Goal: Information Seeking & Learning: Learn about a topic

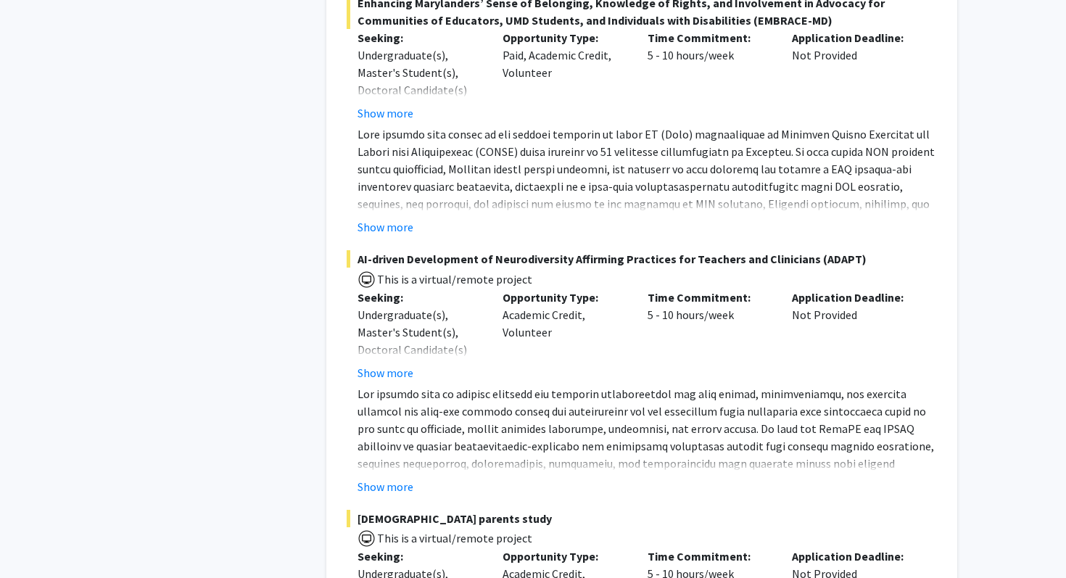
scroll to position [6785, 0]
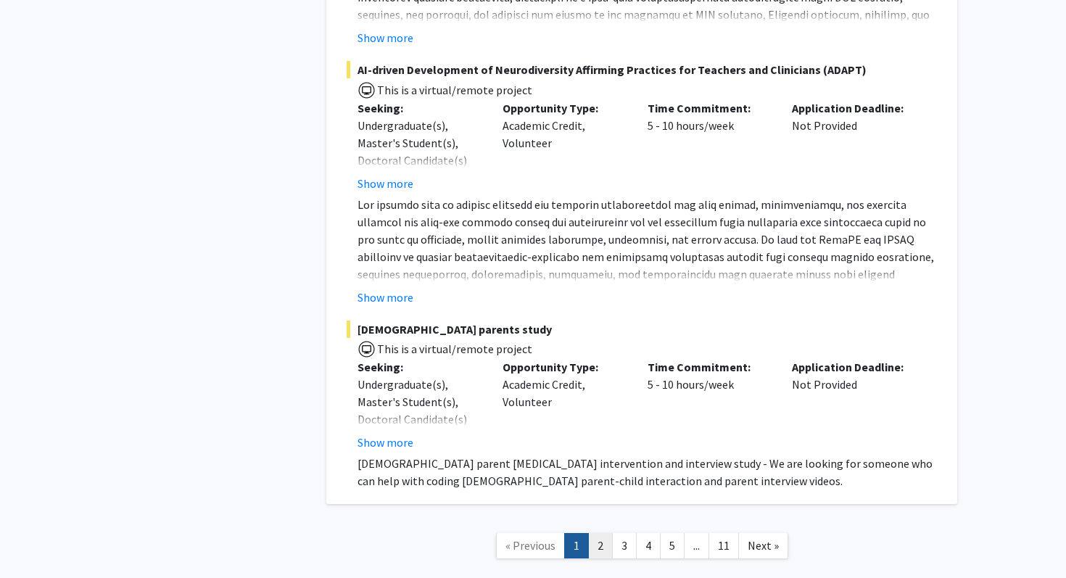
click at [604, 533] on link "2" at bounding box center [600, 545] width 25 height 25
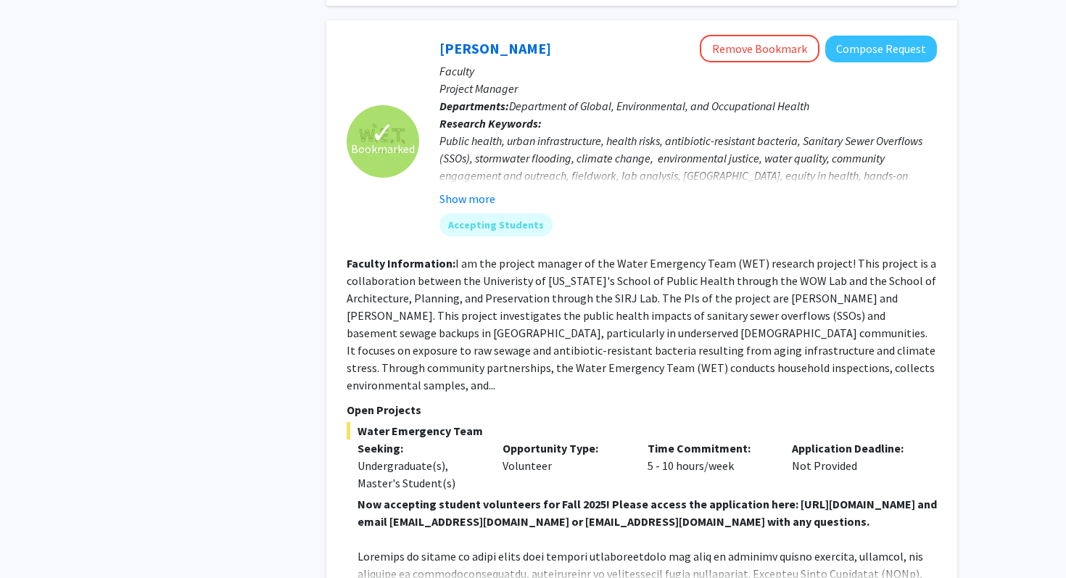
scroll to position [2215, 0]
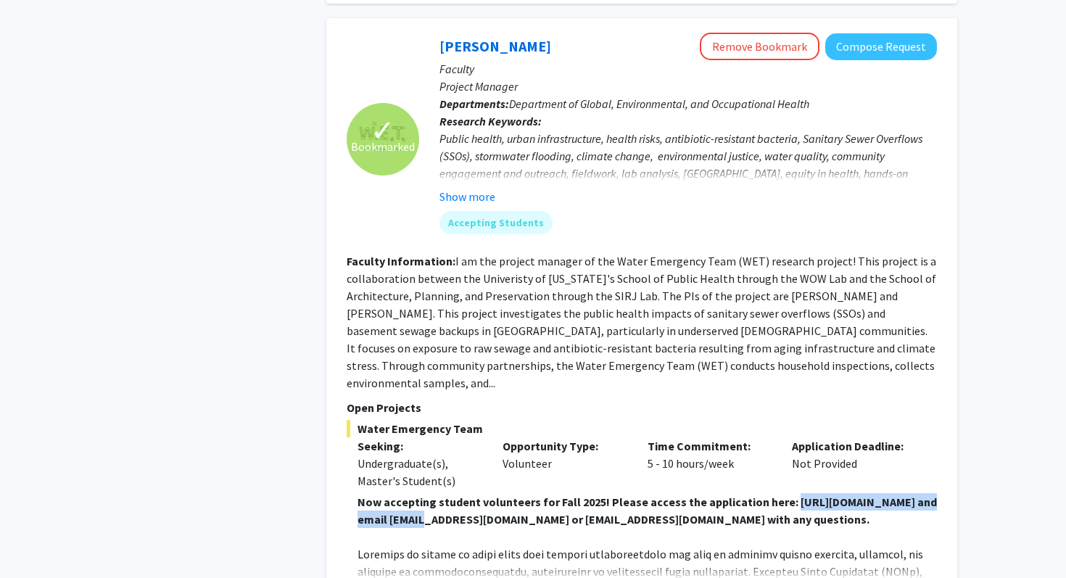
drag, startPoint x: 386, startPoint y: 484, endPoint x: 582, endPoint y: 485, distance: 195.8
click at [582, 495] on strong "Now accepting student volunteers for Fall 2025! Please access the application h…" at bounding box center [648, 511] width 580 height 32
copy strong "[URL][DOMAIN_NAME]"
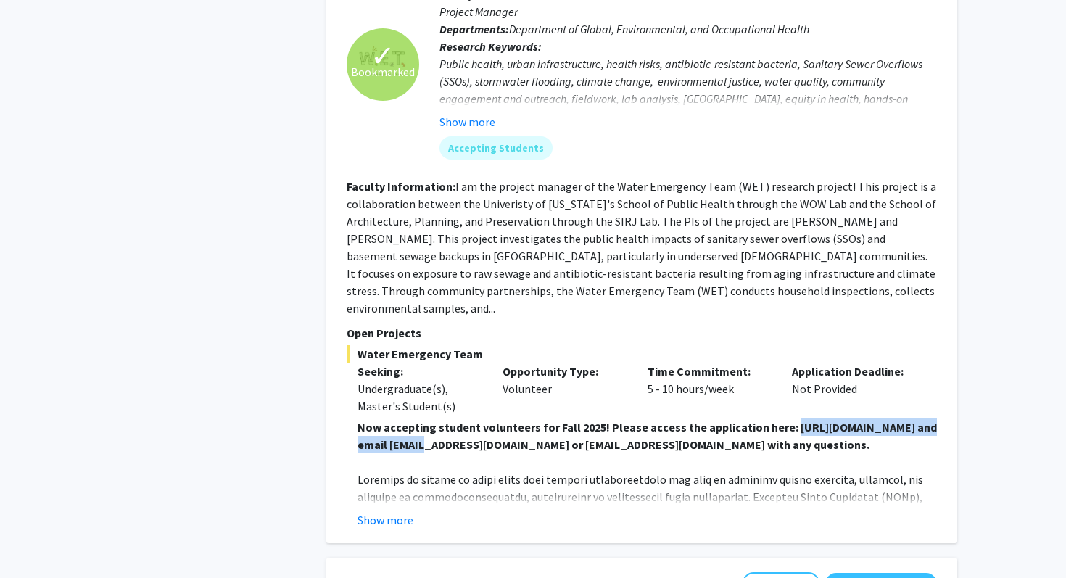
copy strong "[URL][DOMAIN_NAME]"
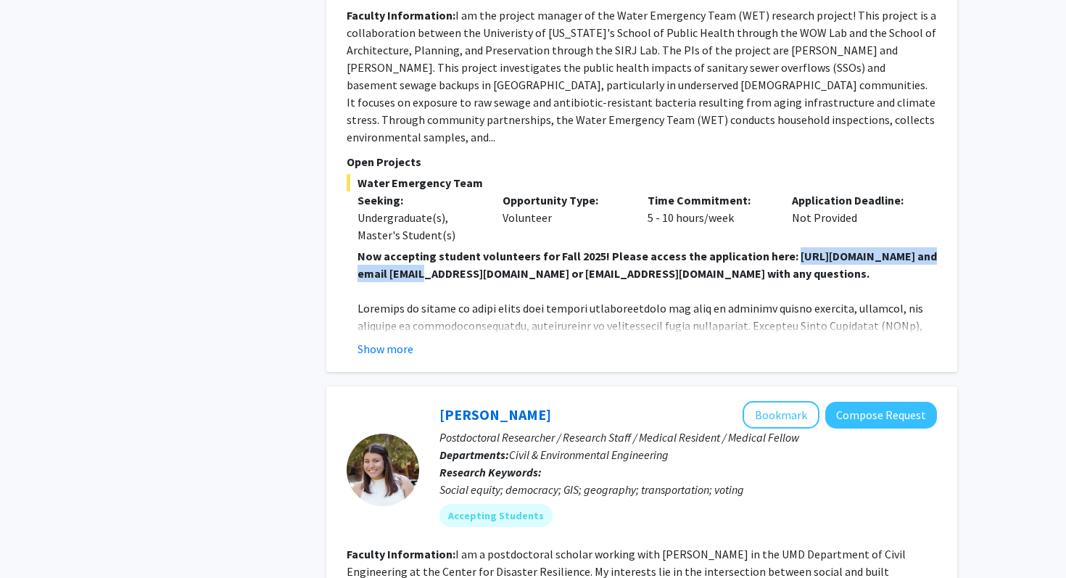
scroll to position [2457, 0]
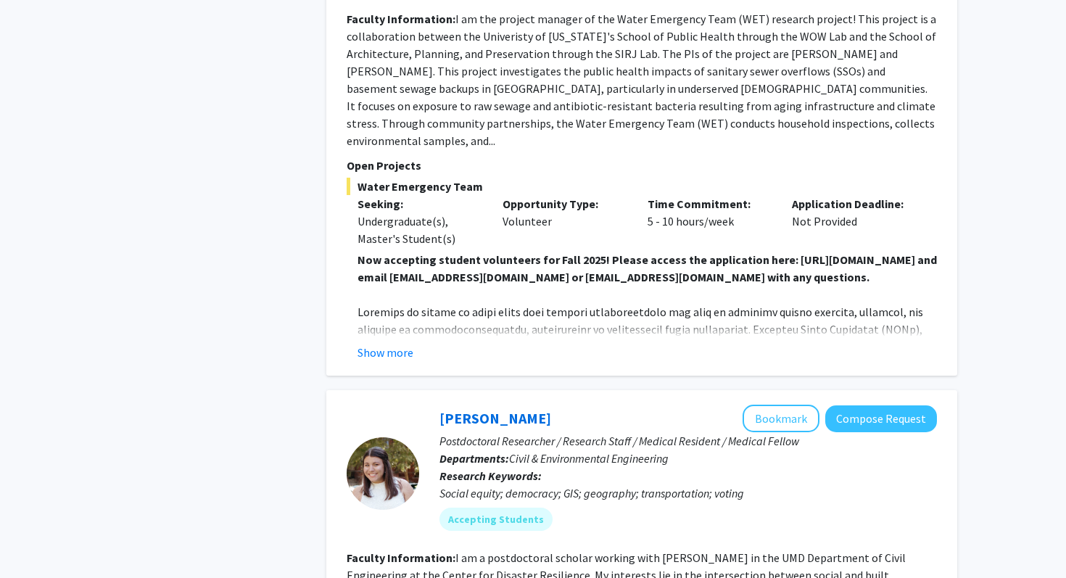
click at [743, 252] on strong "Now accepting student volunteers for Fall 2025! Please access the application h…" at bounding box center [648, 268] width 580 height 32
click at [413, 344] on div "Show more" at bounding box center [648, 352] width 580 height 17
click at [397, 344] on button "Show more" at bounding box center [386, 352] width 56 height 17
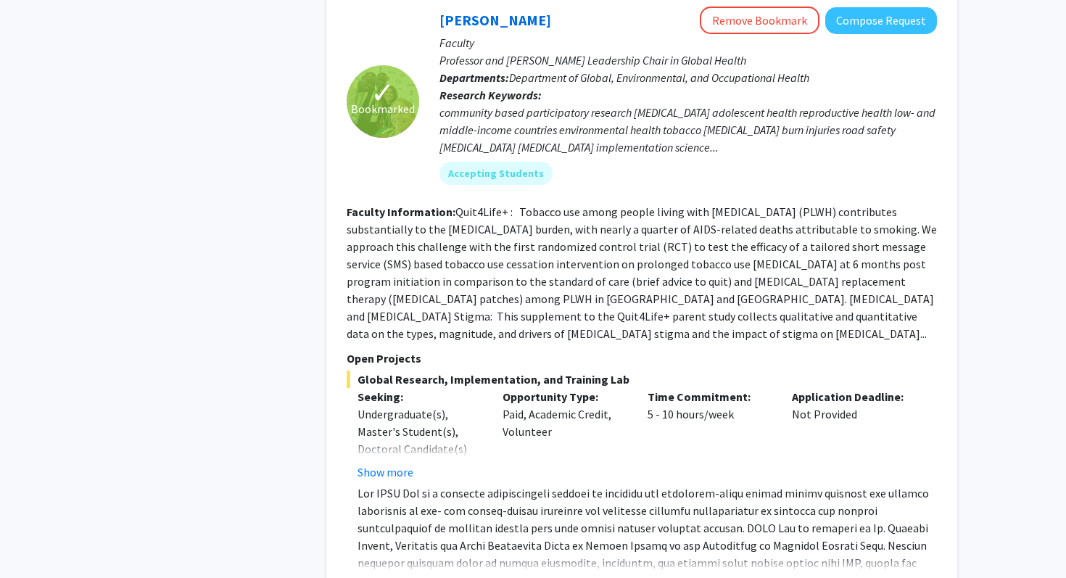
scroll to position [4567, 0]
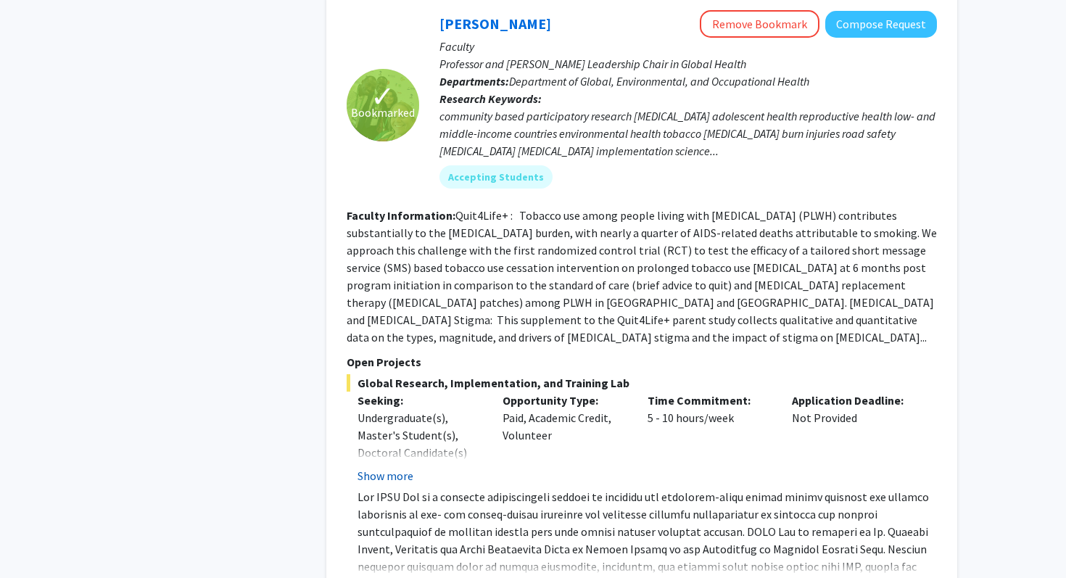
click at [396, 467] on button "Show more" at bounding box center [386, 475] width 56 height 17
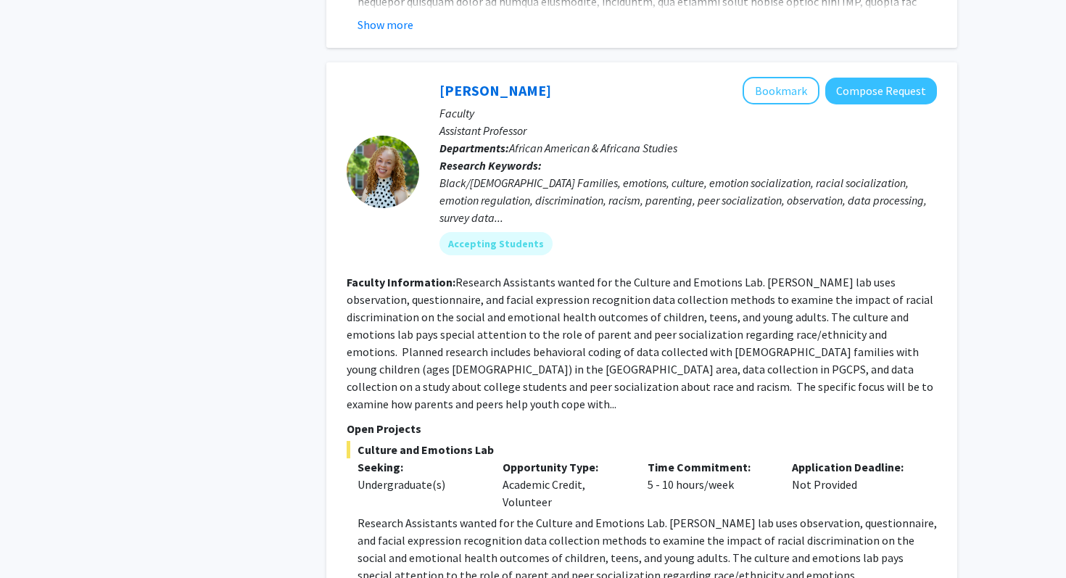
scroll to position [5336, 0]
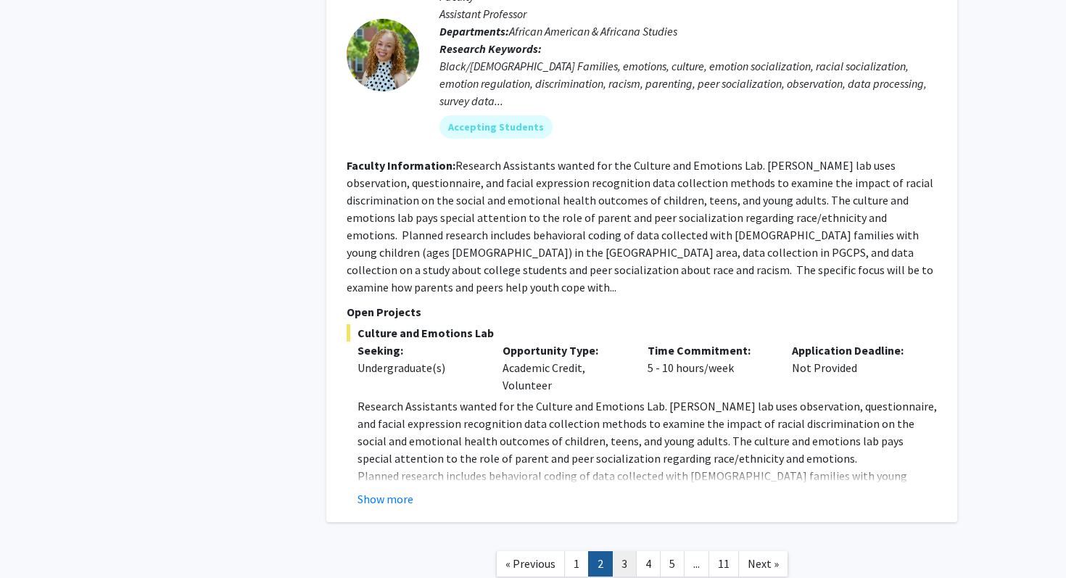
click at [621, 551] on link "3" at bounding box center [624, 563] width 25 height 25
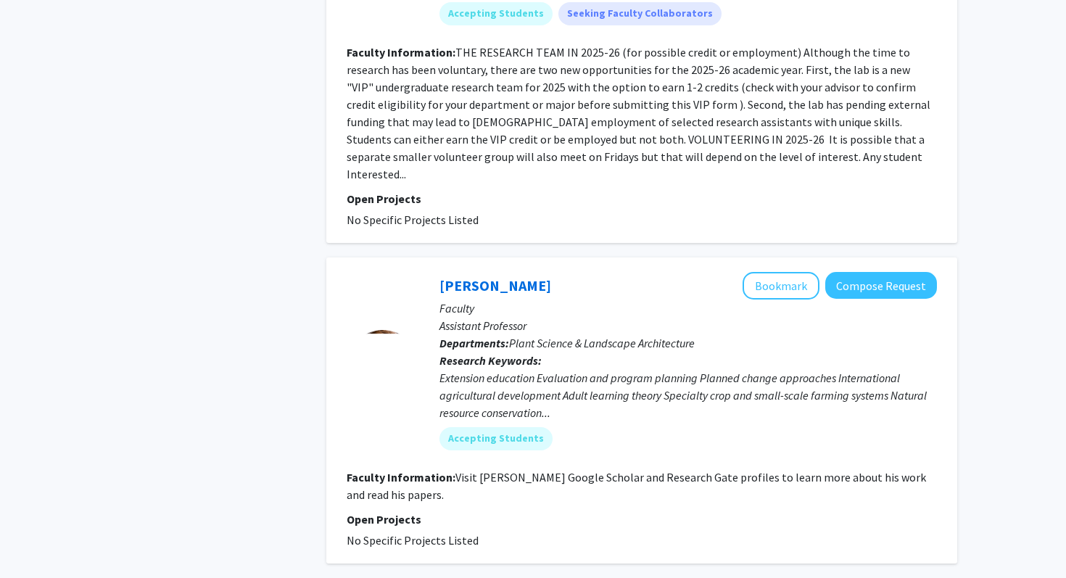
scroll to position [3899, 0]
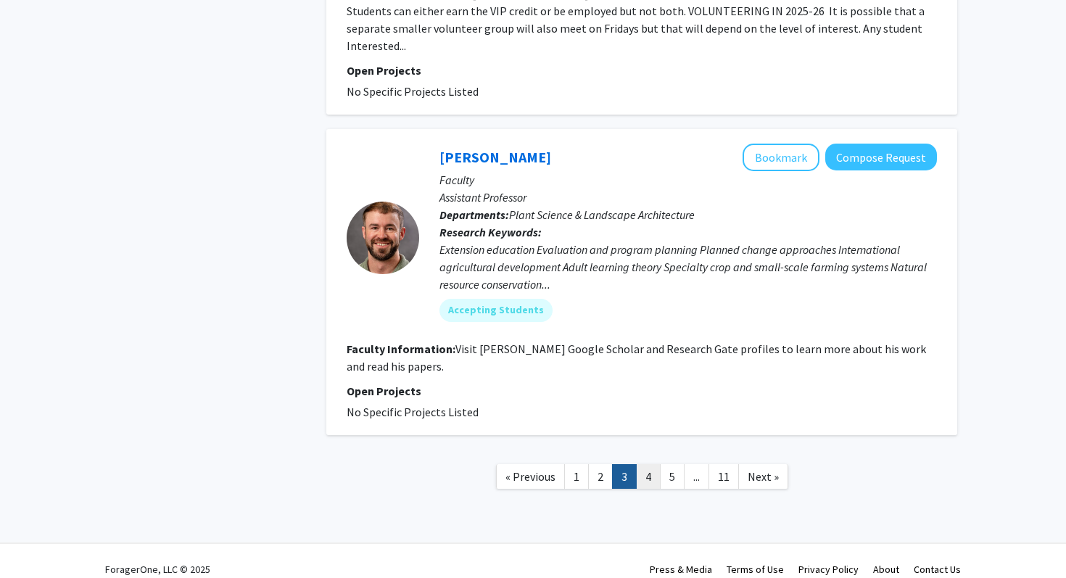
click at [654, 464] on link "4" at bounding box center [648, 476] width 25 height 25
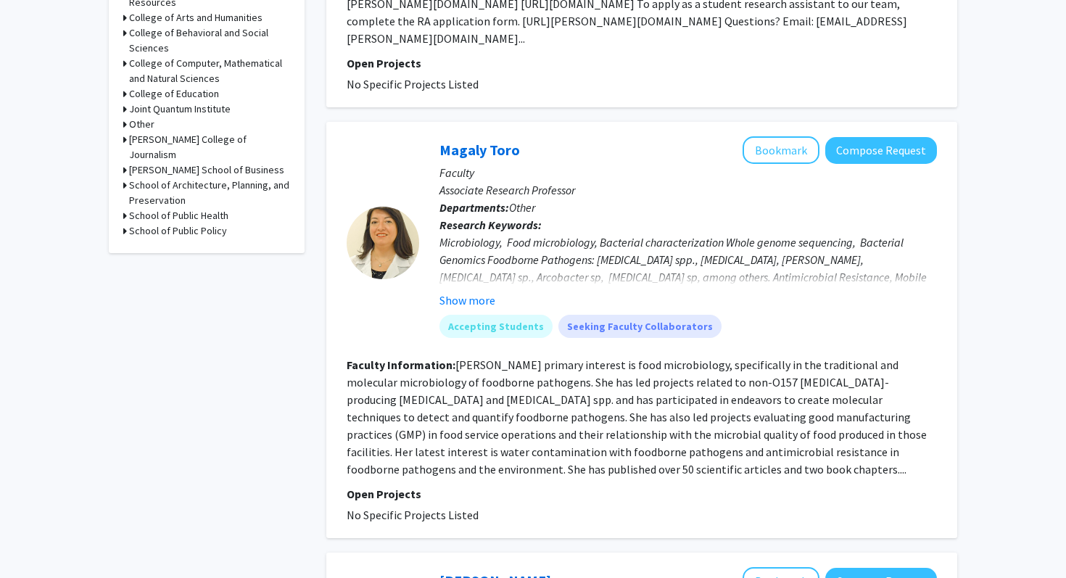
scroll to position [667, 0]
click at [477, 294] on button "Show more" at bounding box center [468, 299] width 56 height 17
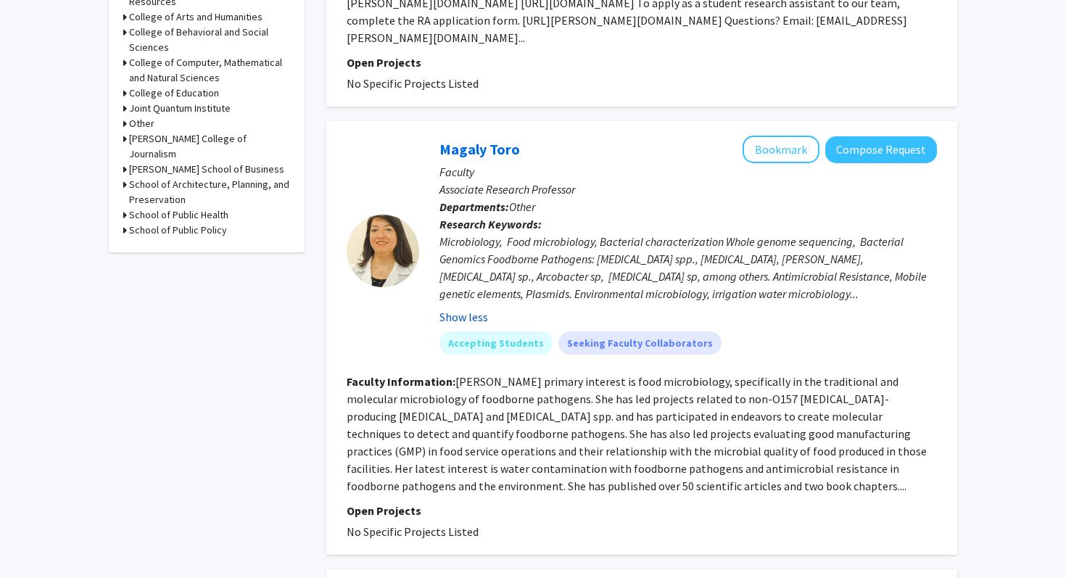
click at [477, 316] on button "Show less" at bounding box center [464, 316] width 49 height 17
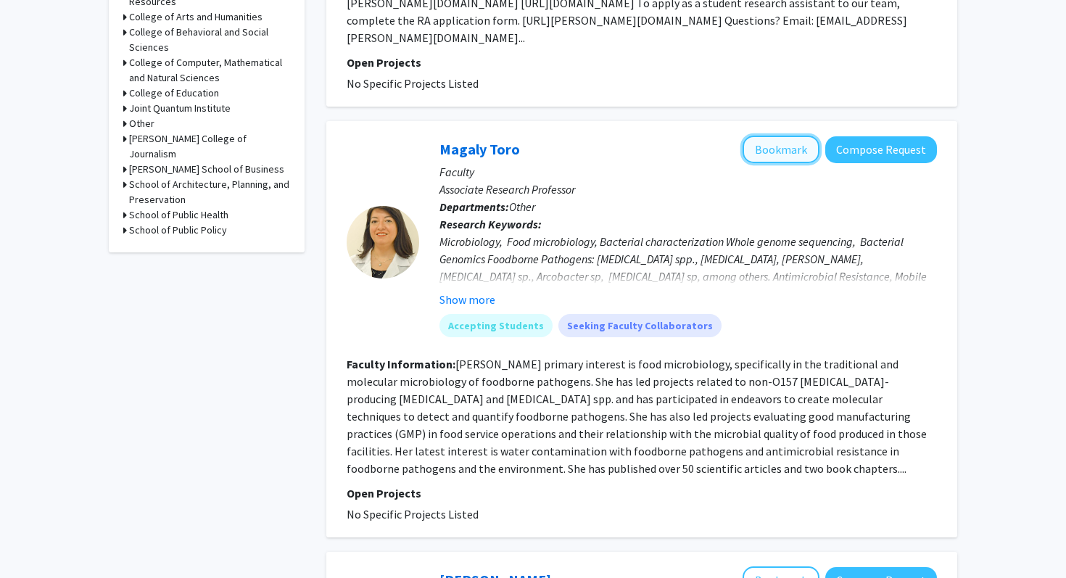
click at [787, 154] on button "Bookmark" at bounding box center [781, 150] width 77 height 28
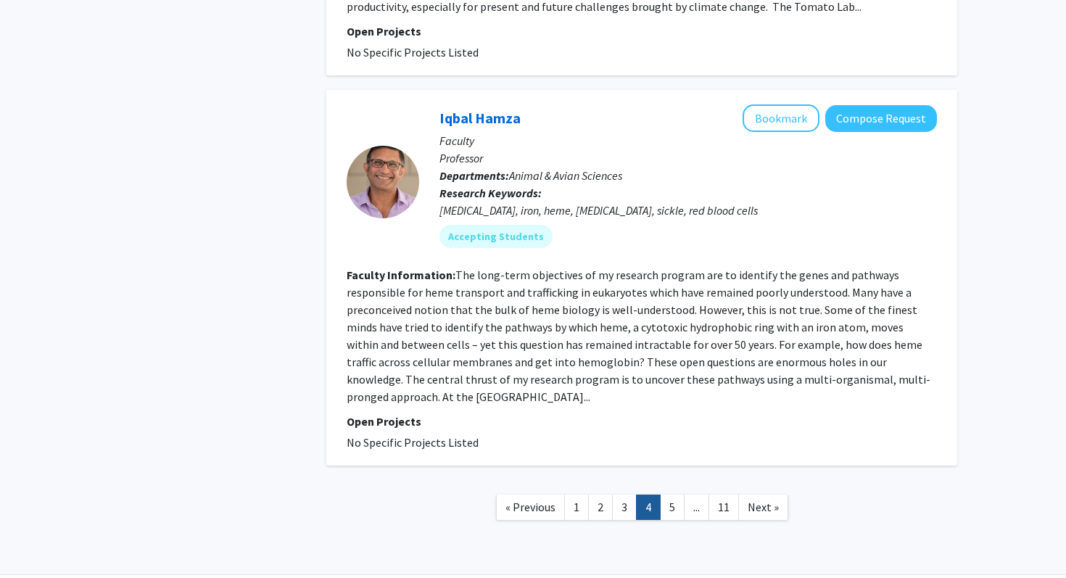
scroll to position [3413, 0]
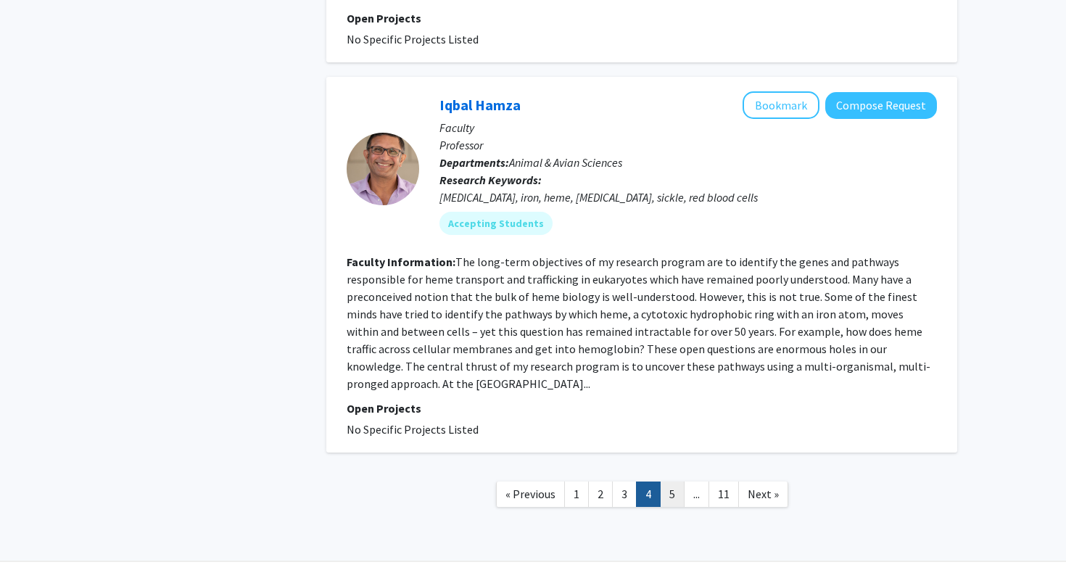
click at [669, 482] on link "5" at bounding box center [672, 494] width 25 height 25
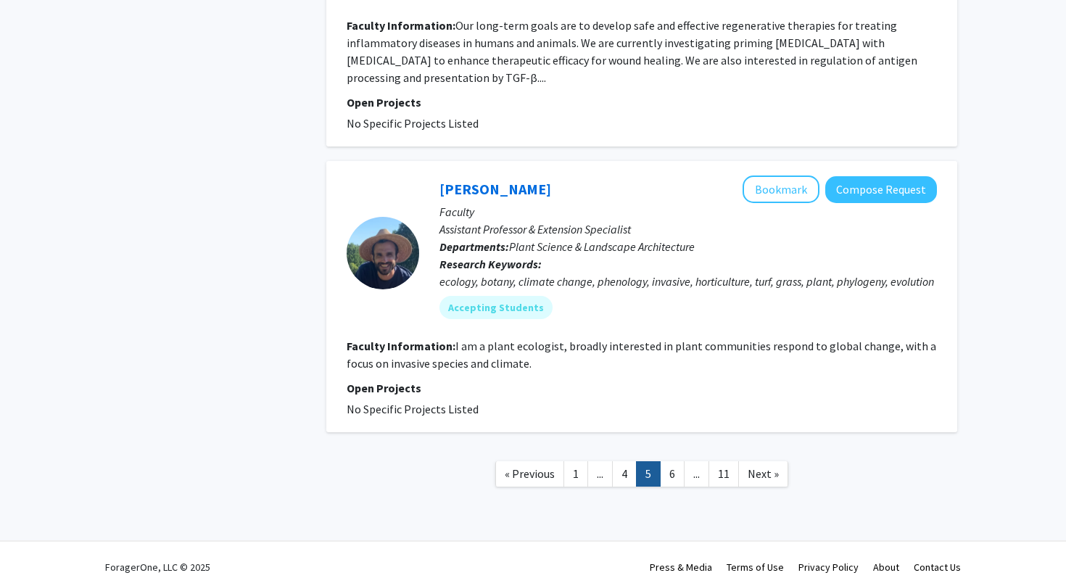
scroll to position [2508, 0]
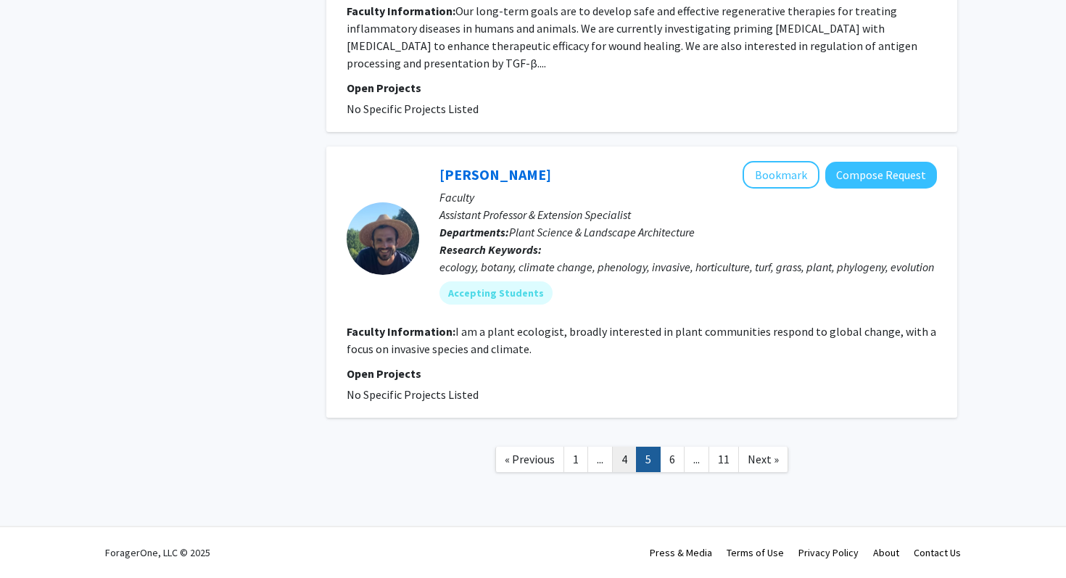
click at [624, 462] on link "4" at bounding box center [624, 459] width 25 height 25
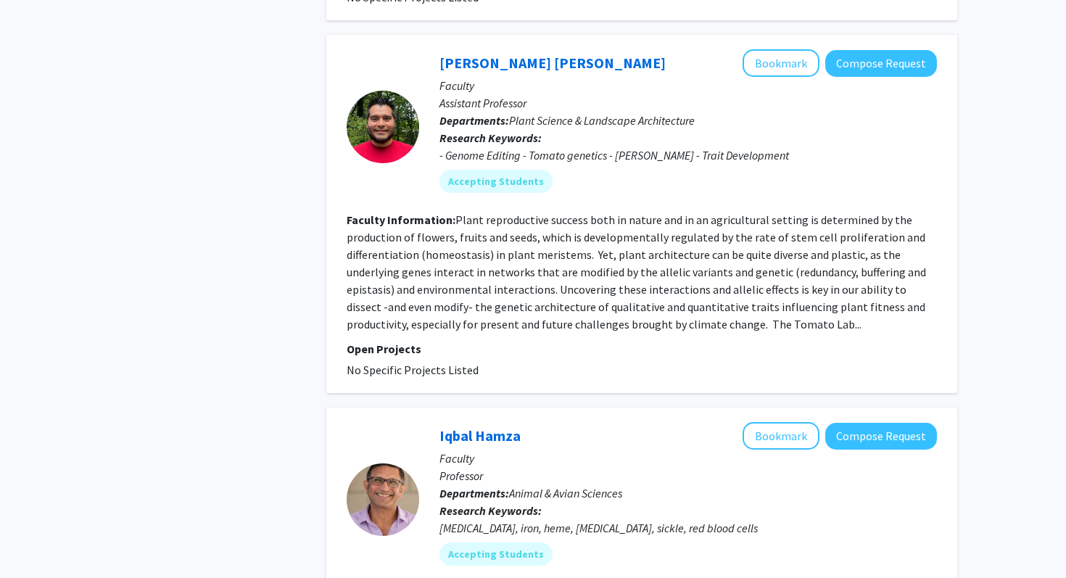
scroll to position [3413, 0]
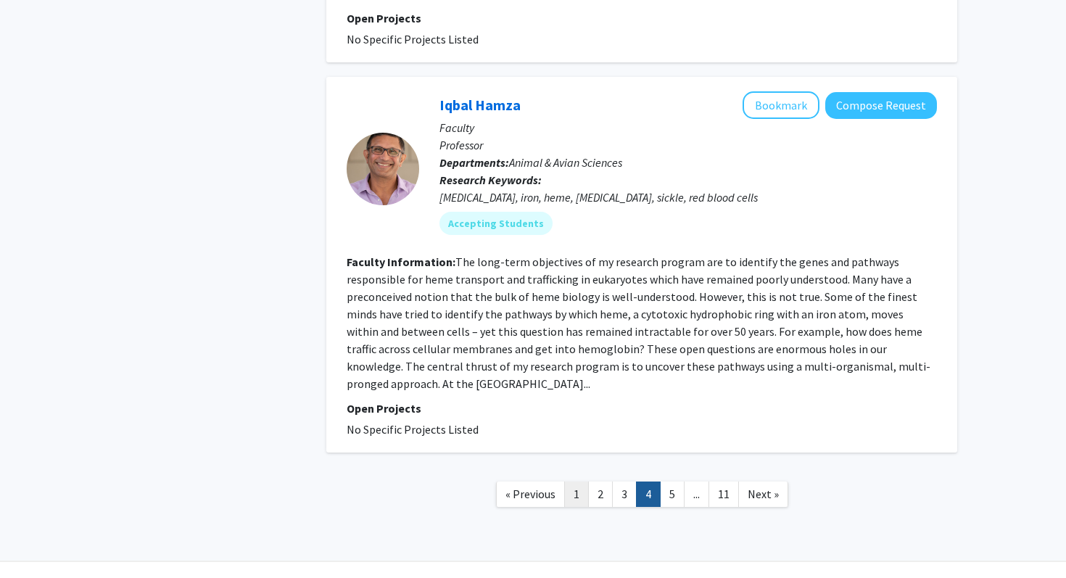
click at [573, 482] on link "1" at bounding box center [576, 494] width 25 height 25
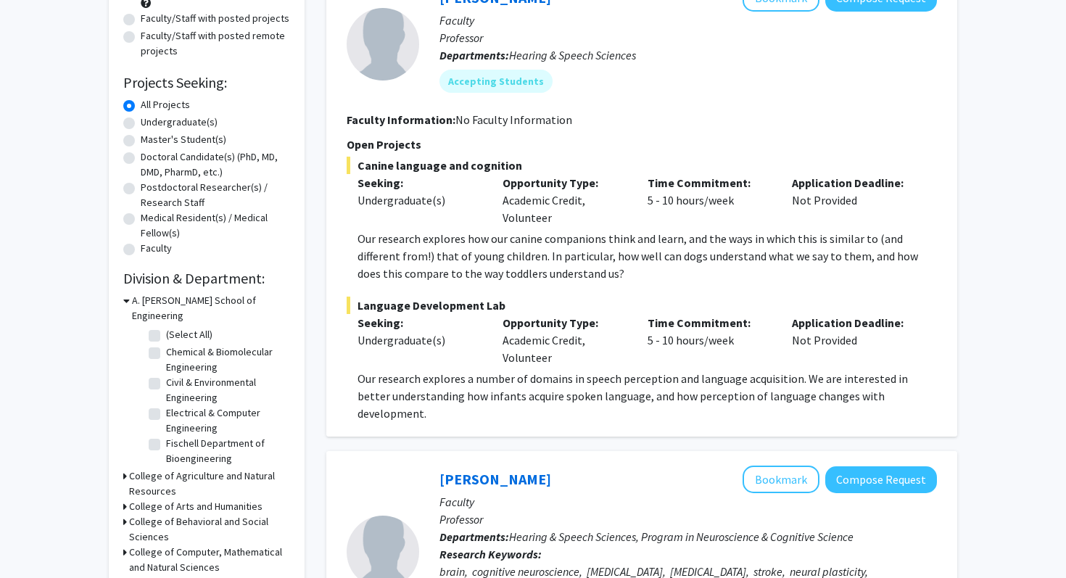
scroll to position [151, 0]
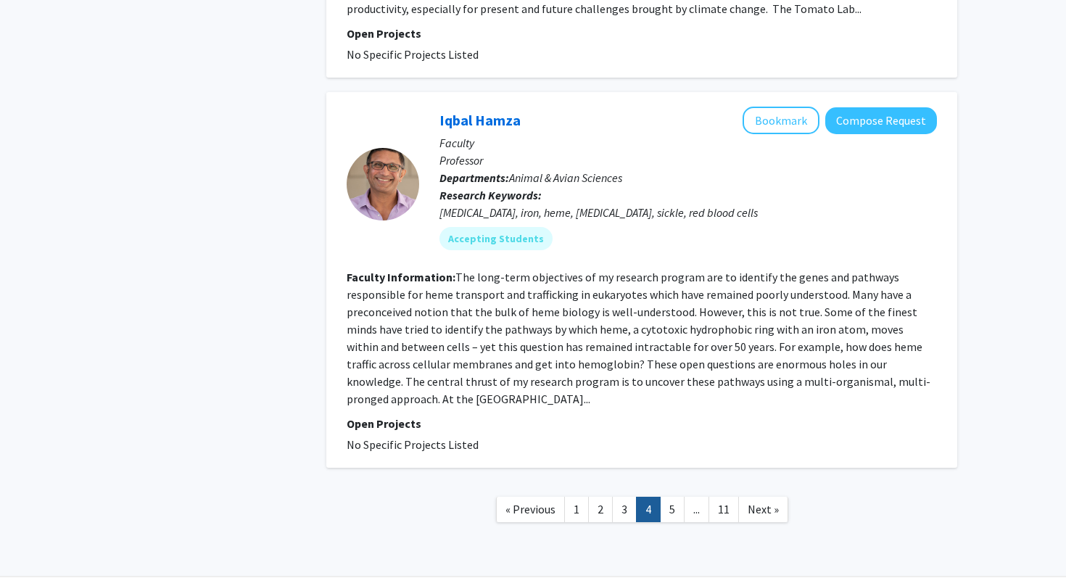
scroll to position [3413, 0]
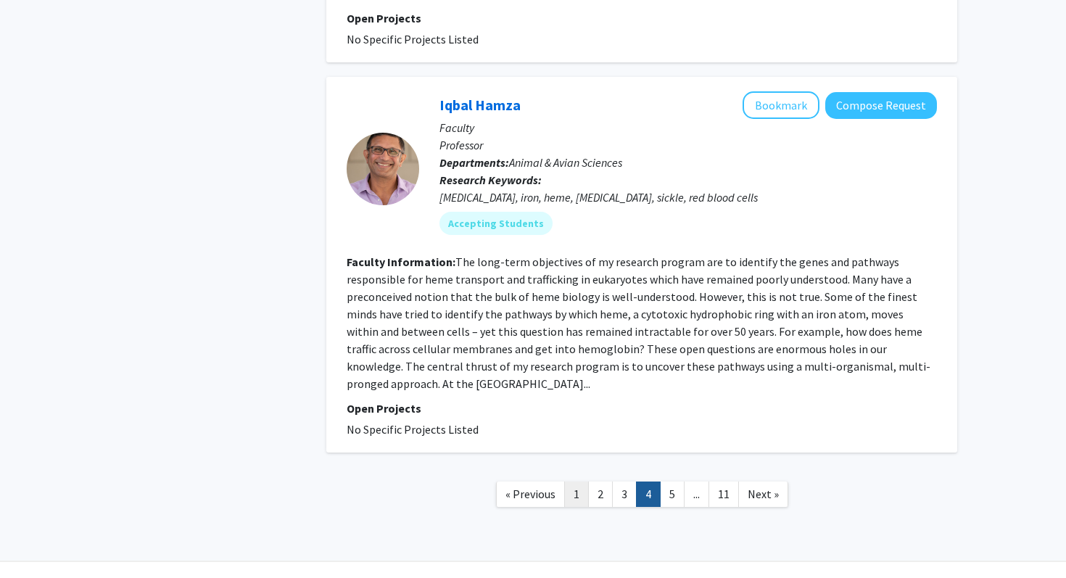
click at [577, 482] on link "1" at bounding box center [576, 494] width 25 height 25
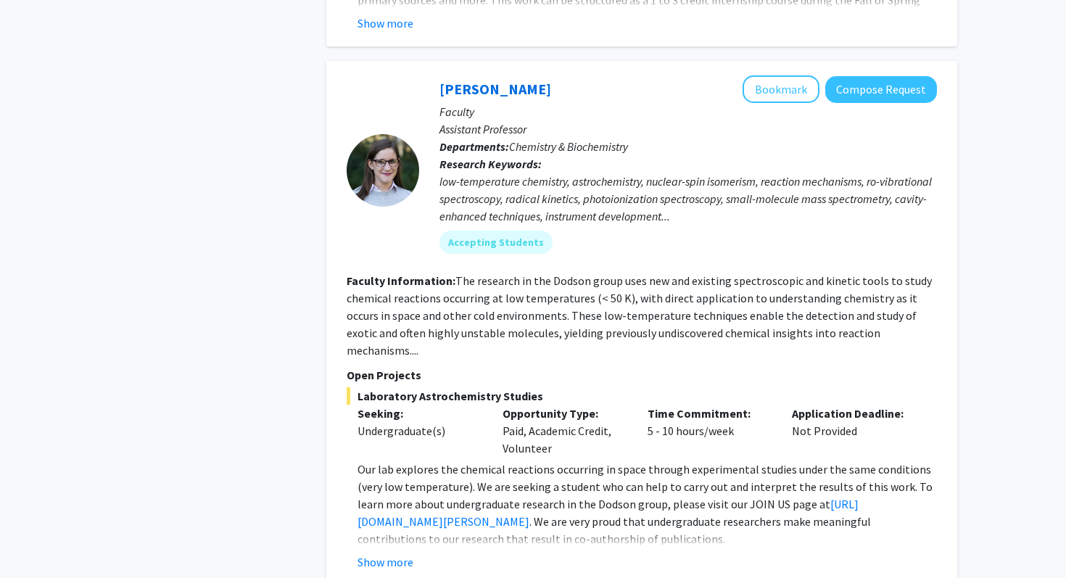
scroll to position [3327, 0]
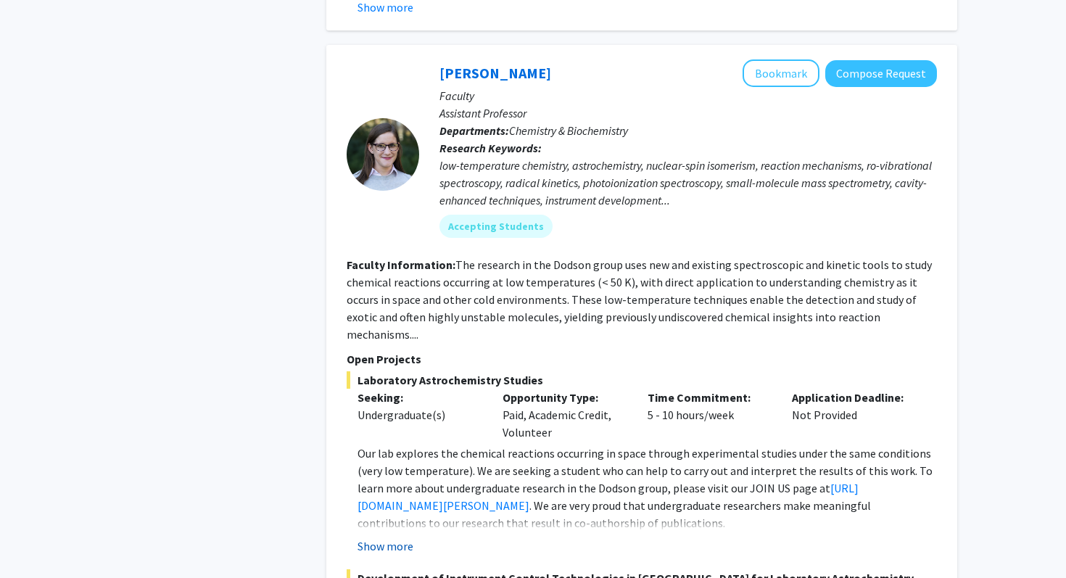
click at [396, 537] on button "Show more" at bounding box center [386, 545] width 56 height 17
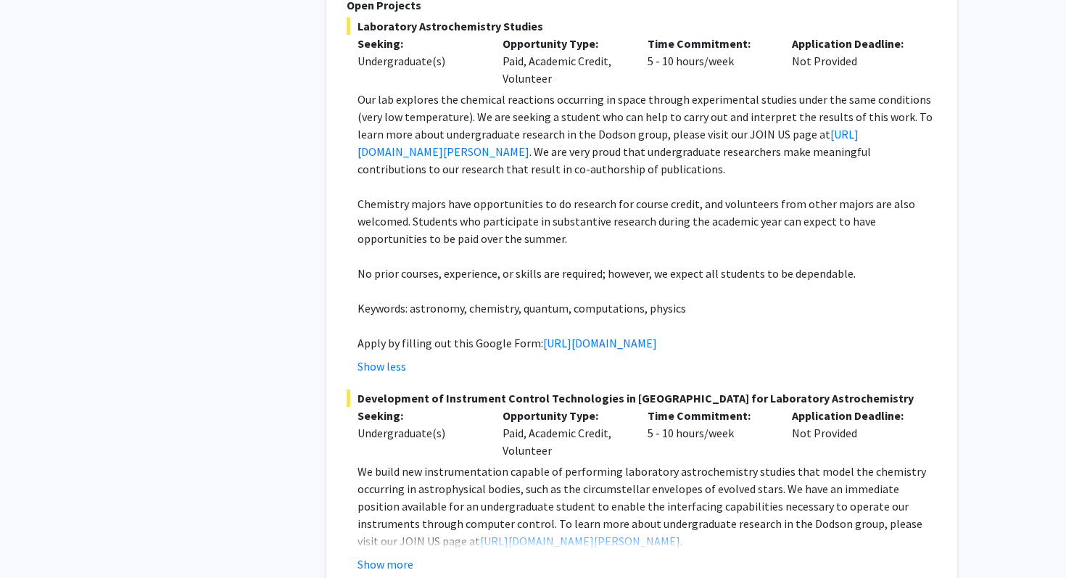
scroll to position [3686, 0]
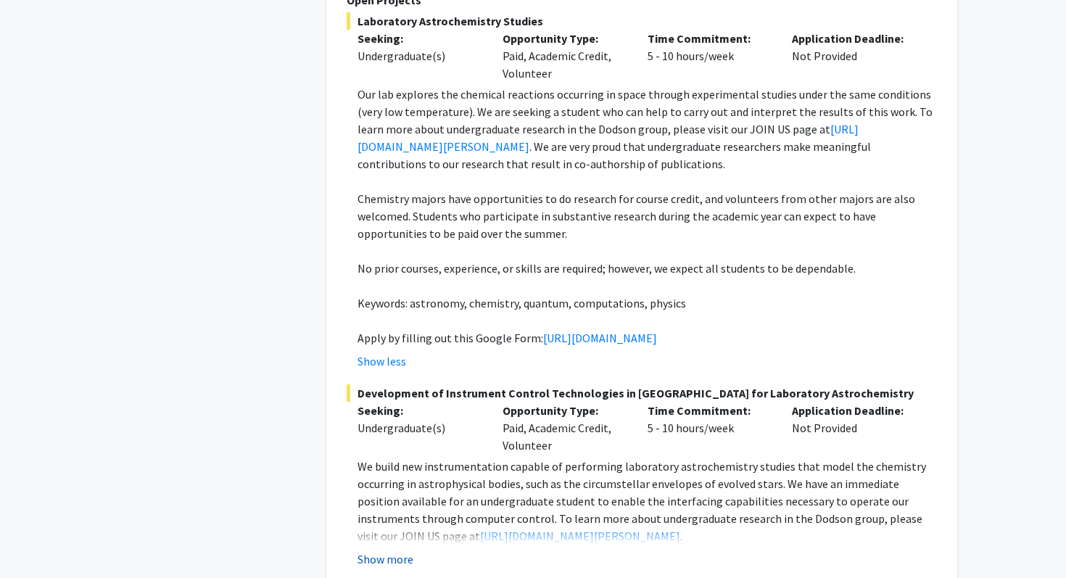
click at [397, 551] on button "Show more" at bounding box center [386, 559] width 56 height 17
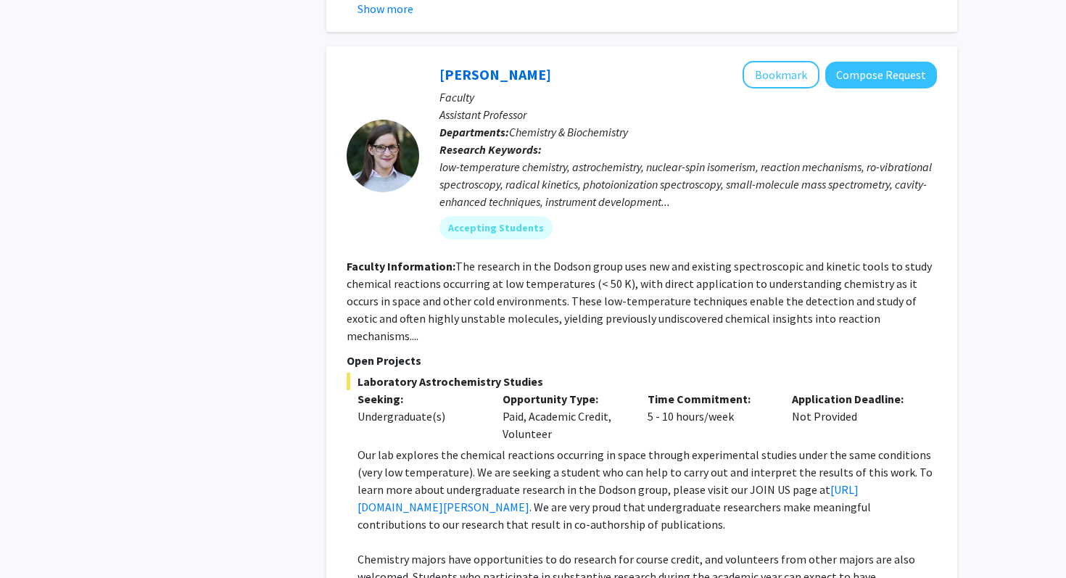
scroll to position [3324, 0]
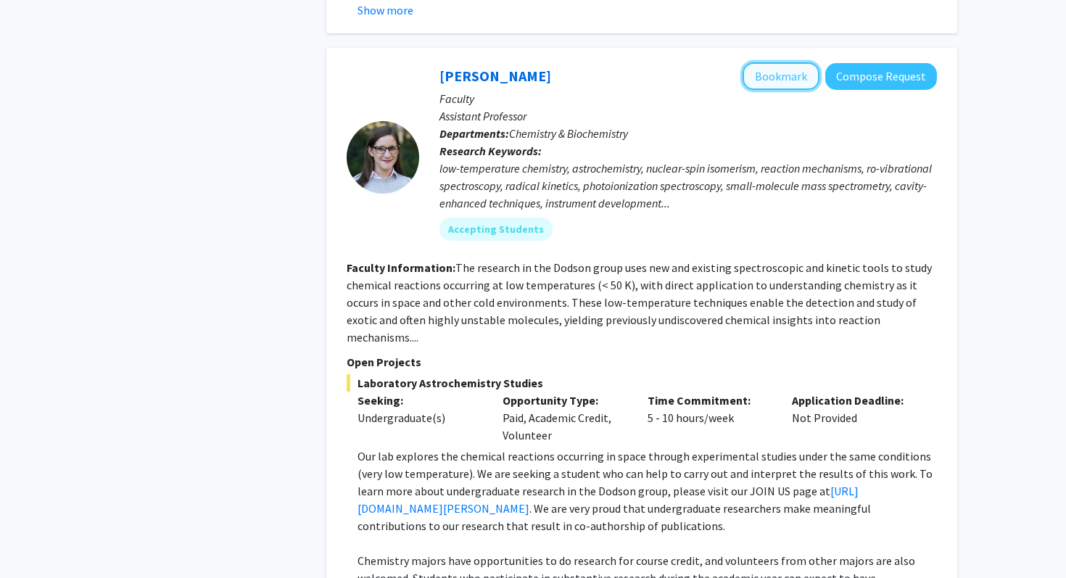
click at [795, 62] on button "Bookmark" at bounding box center [781, 76] width 77 height 28
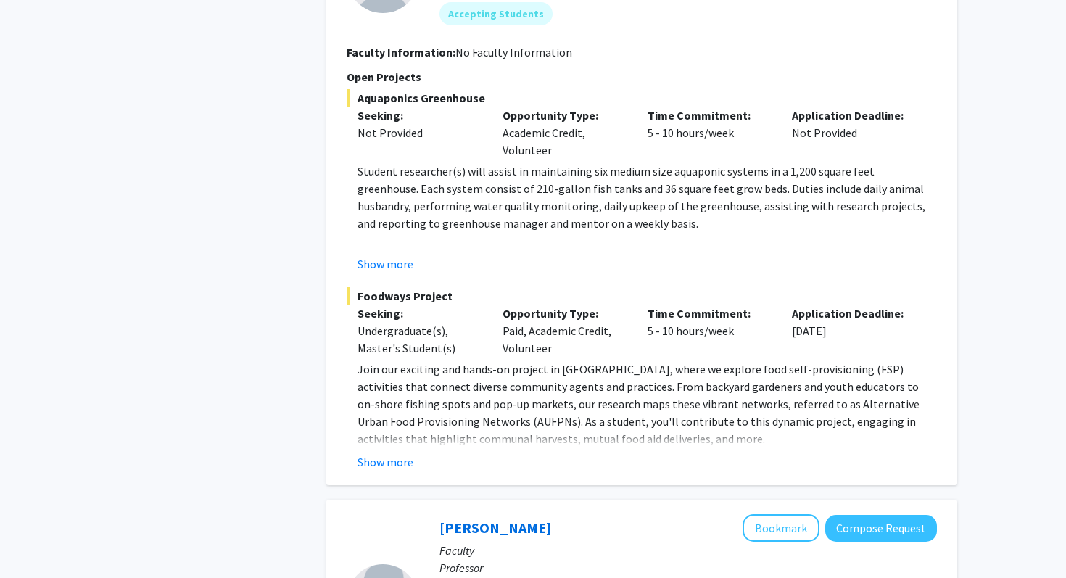
scroll to position [4686, 0]
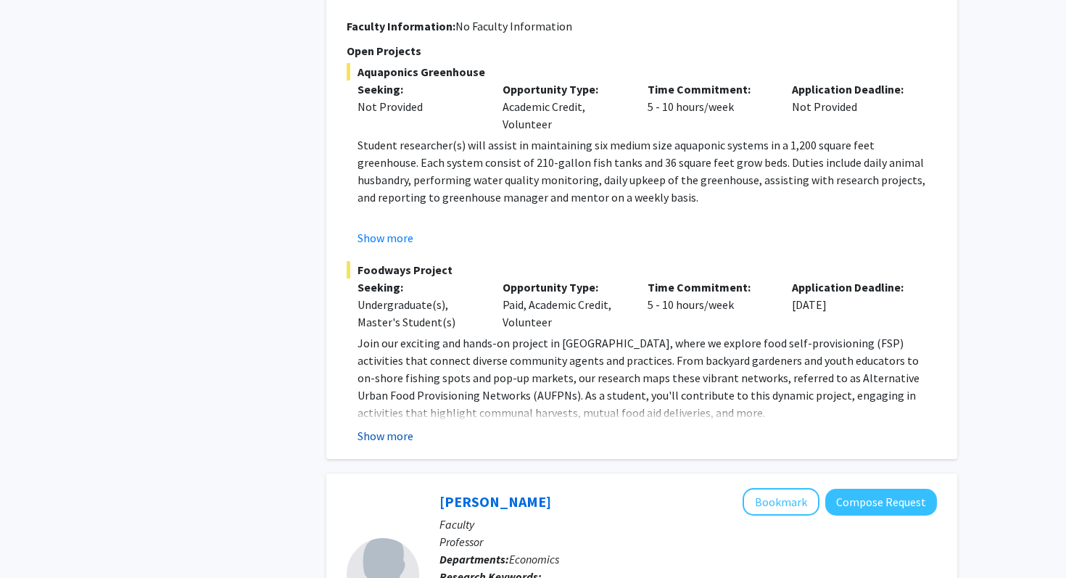
click at [395, 441] on button "Show more" at bounding box center [386, 435] width 56 height 17
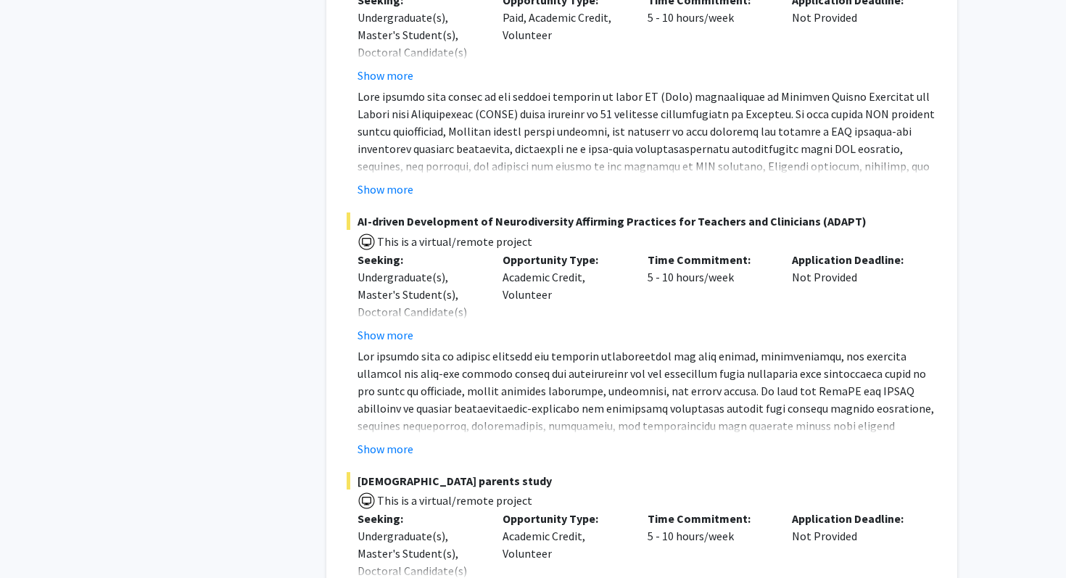
scroll to position [7446, 0]
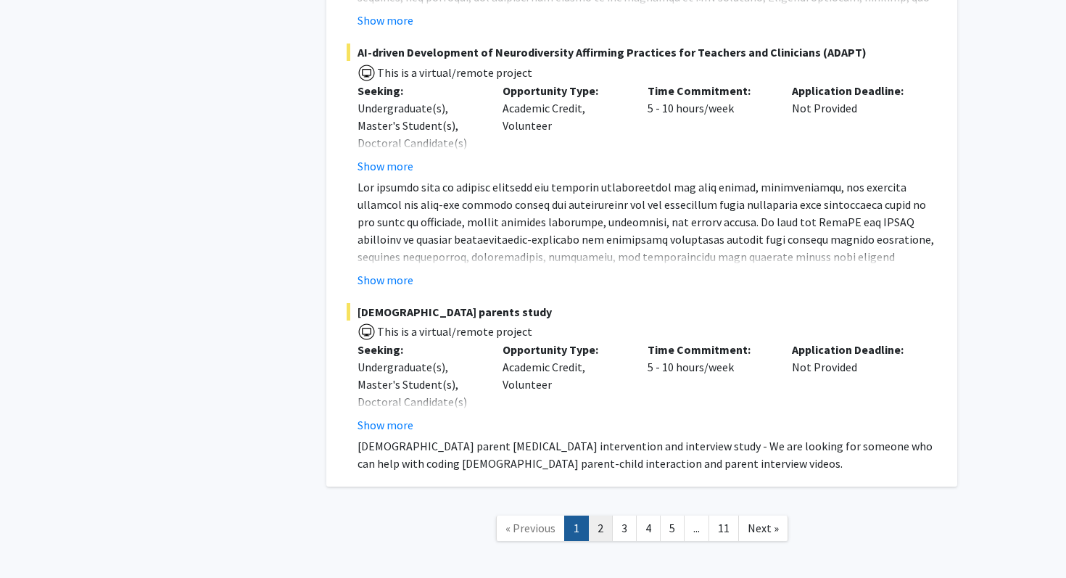
click at [609, 516] on link "2" at bounding box center [600, 528] width 25 height 25
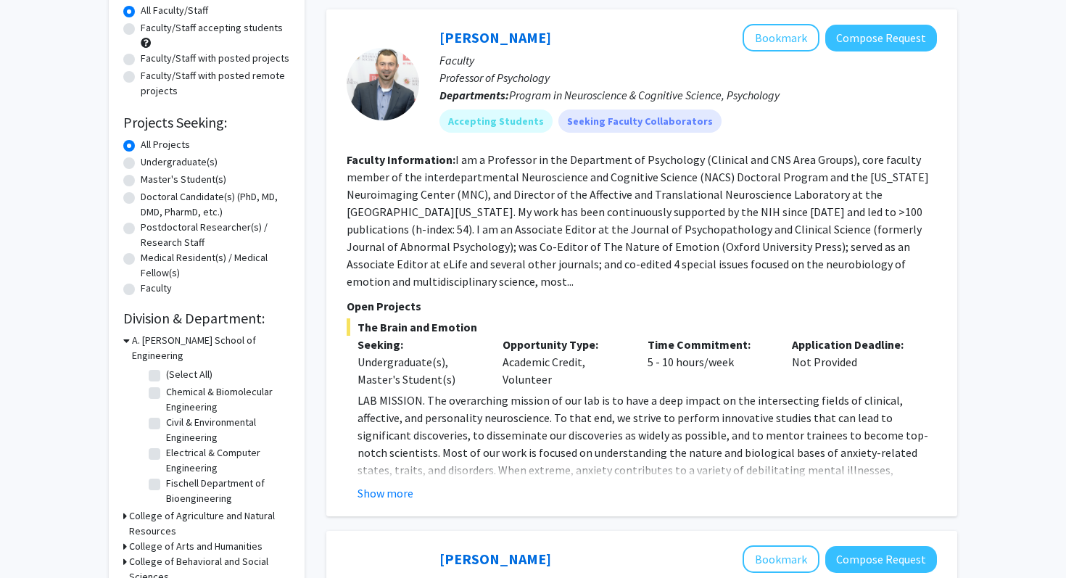
scroll to position [139, 0]
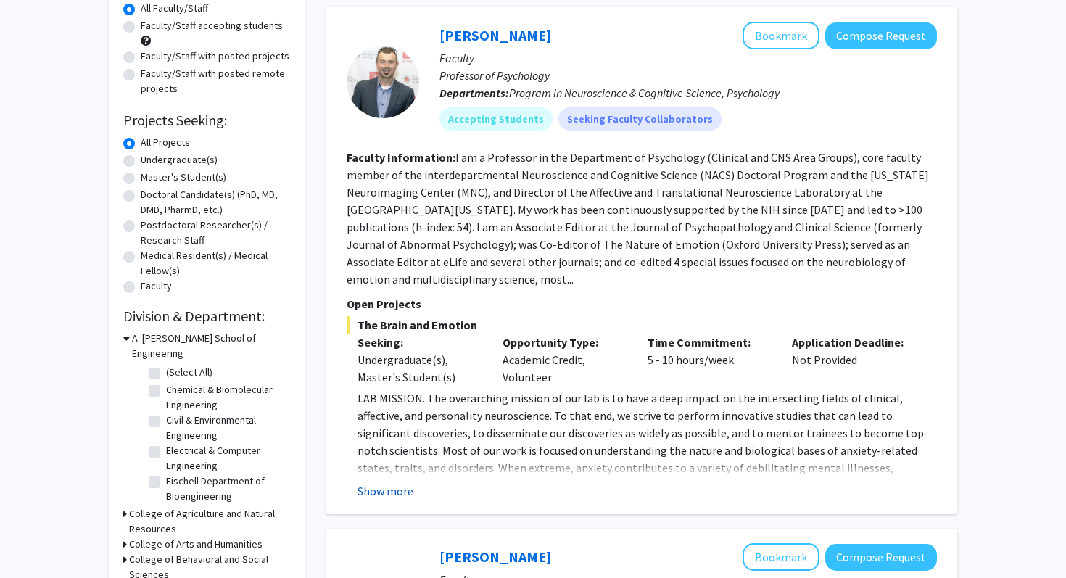
click at [398, 482] on button "Show more" at bounding box center [386, 490] width 56 height 17
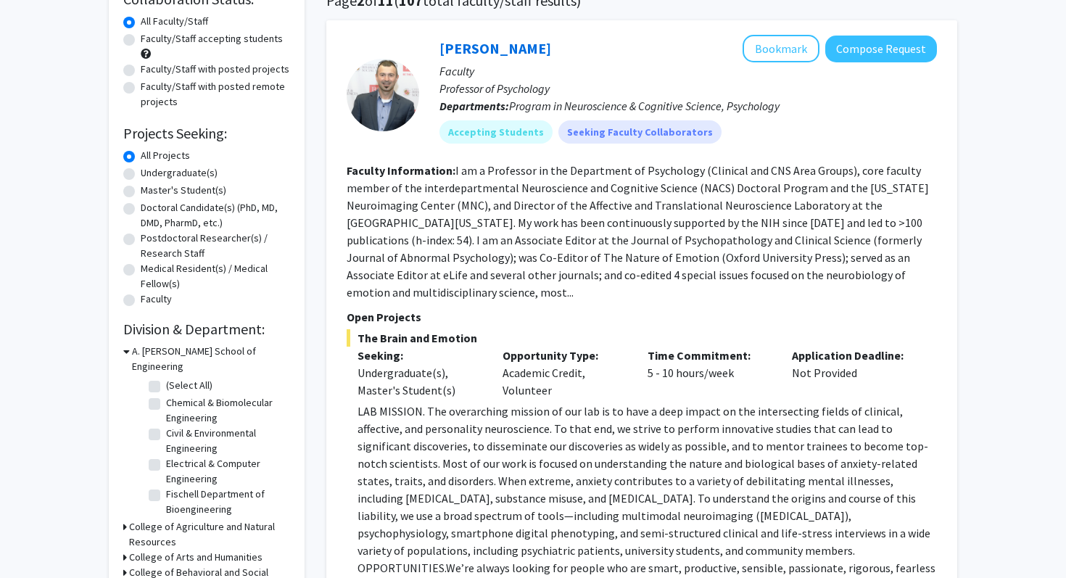
scroll to position [123, 0]
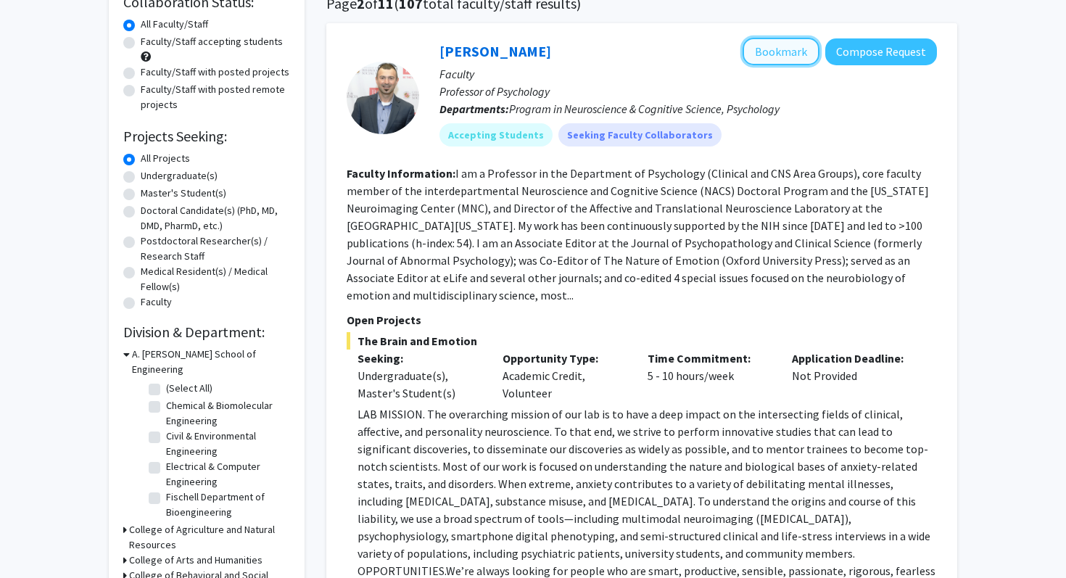
click at [795, 50] on button "Bookmark" at bounding box center [781, 52] width 77 height 28
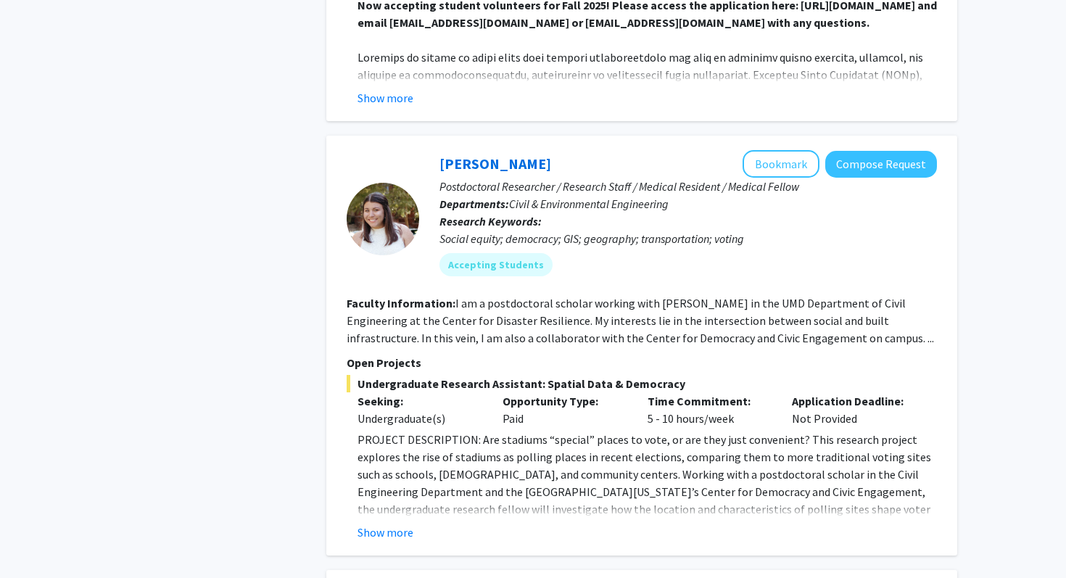
scroll to position [2903, 0]
click at [397, 524] on button "Show more" at bounding box center [386, 532] width 56 height 17
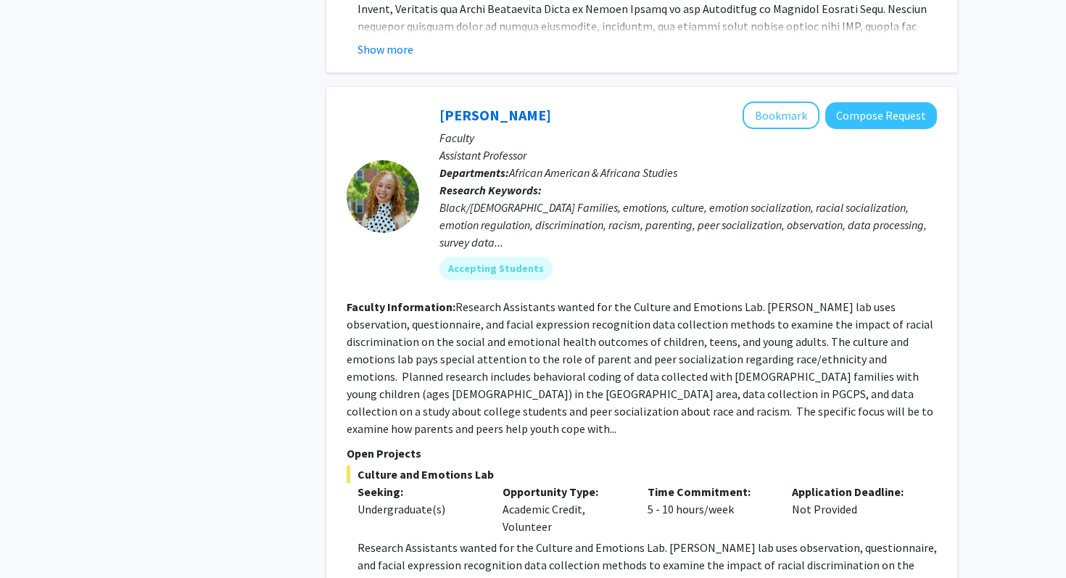
scroll to position [5441, 0]
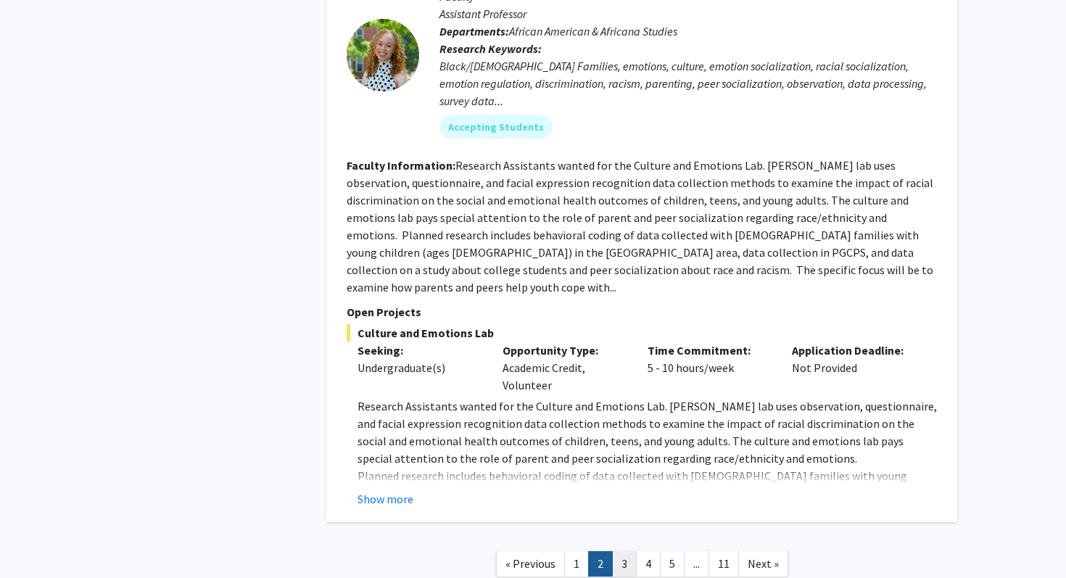
click at [622, 551] on link "3" at bounding box center [624, 563] width 25 height 25
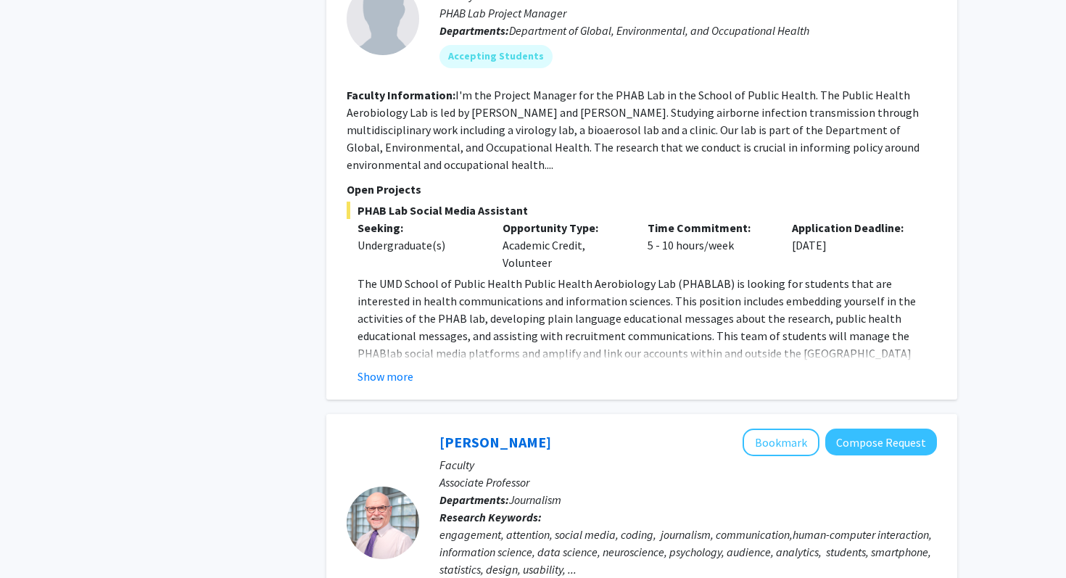
scroll to position [3210, 0]
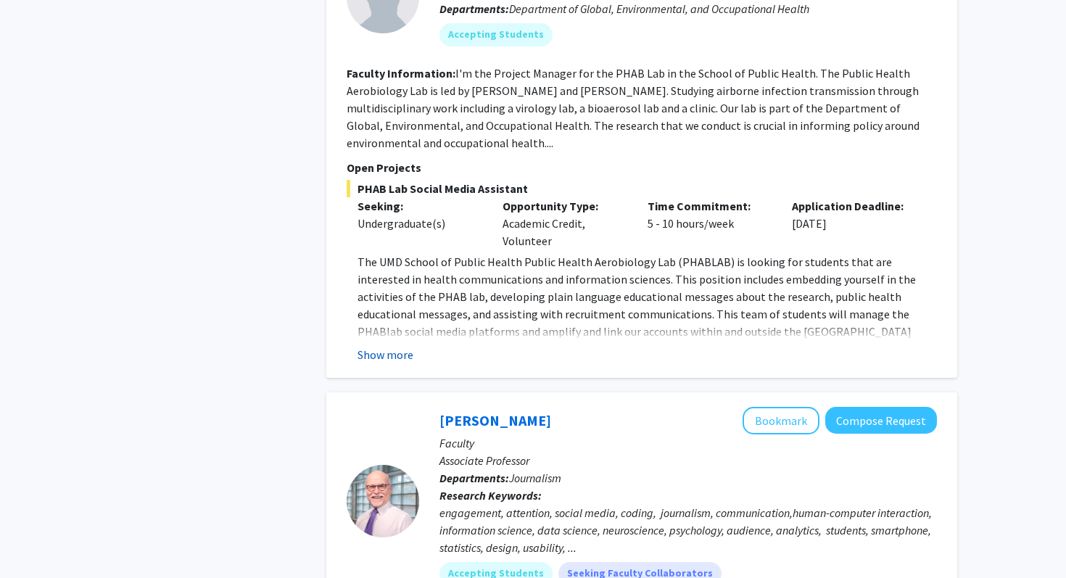
click at [382, 356] on button "Show more" at bounding box center [386, 354] width 56 height 17
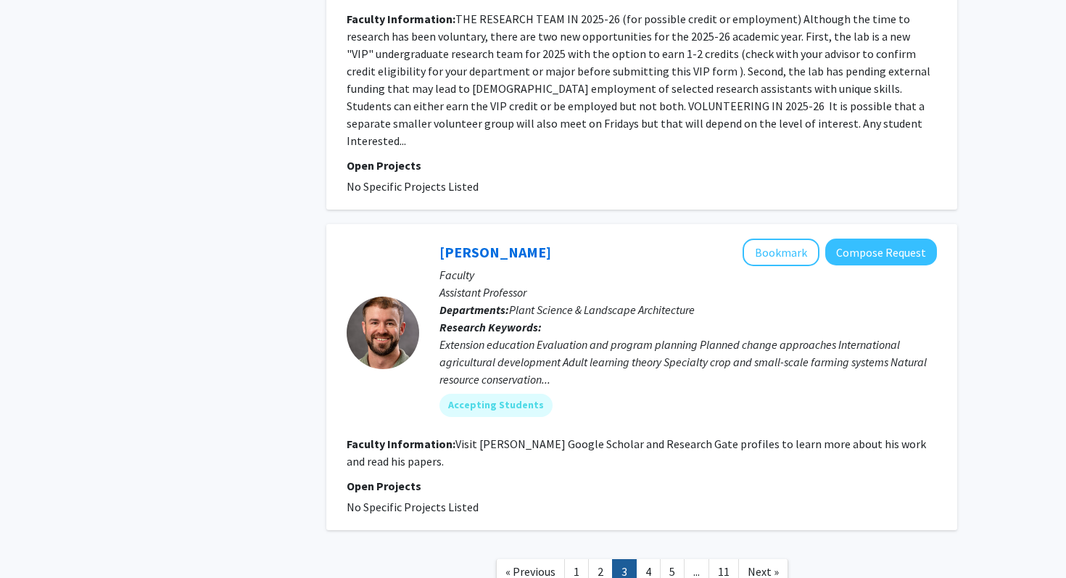
scroll to position [3957, 0]
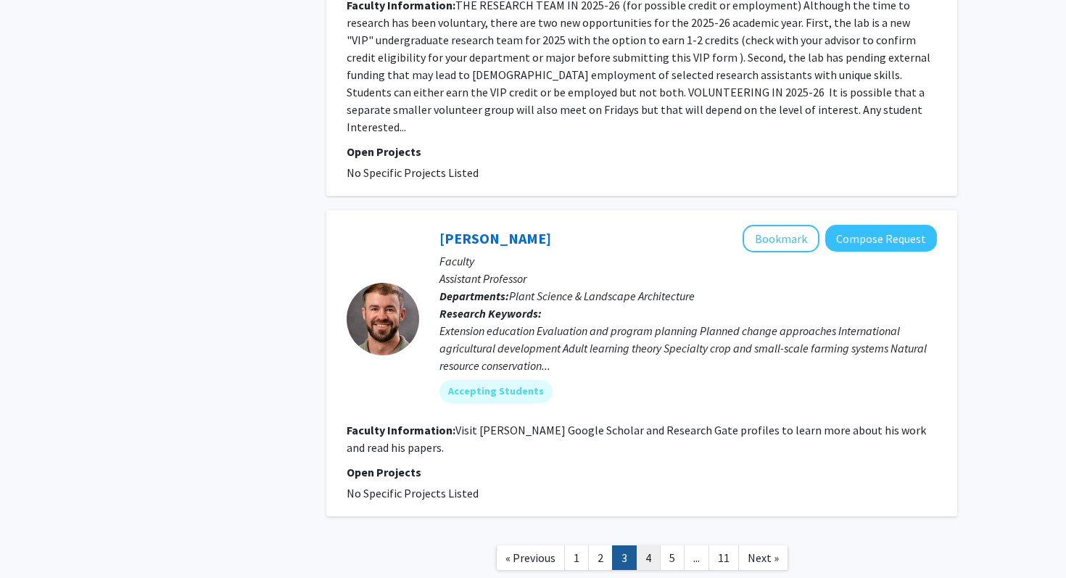
click at [651, 545] on link "4" at bounding box center [648, 557] width 25 height 25
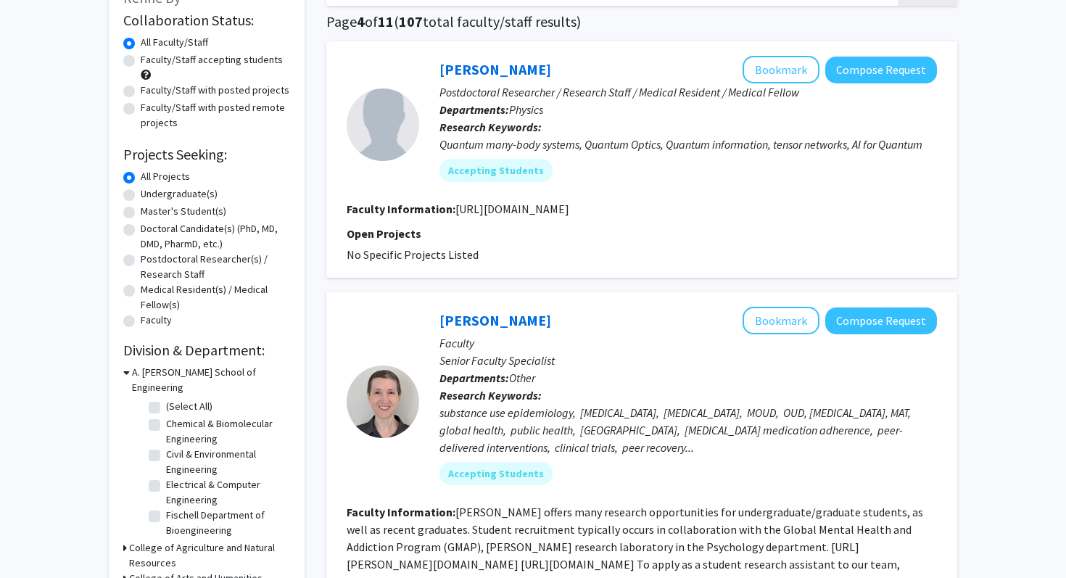
scroll to position [209, 0]
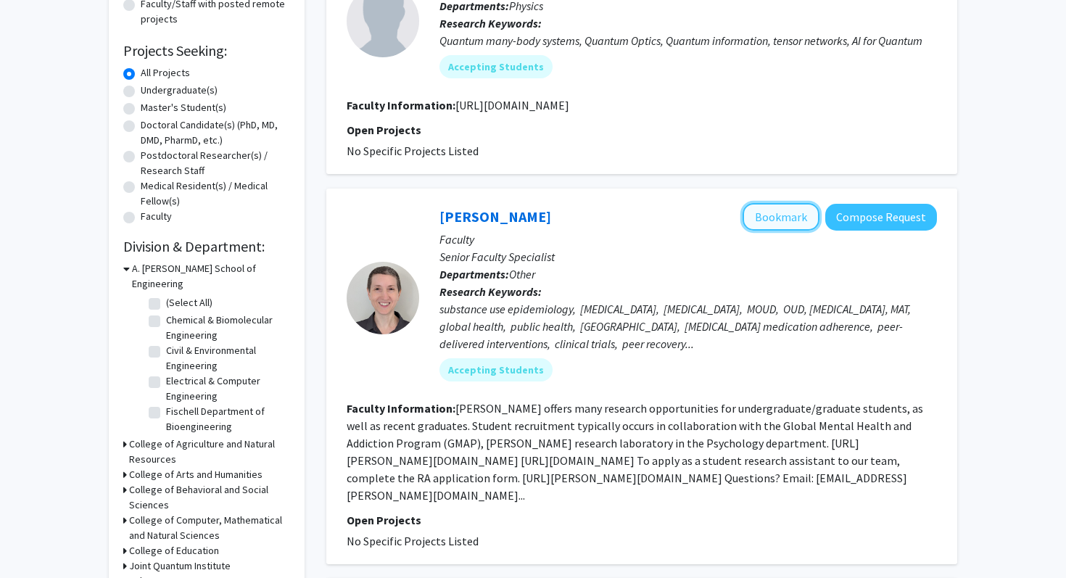
click at [788, 222] on button "Bookmark" at bounding box center [781, 217] width 77 height 28
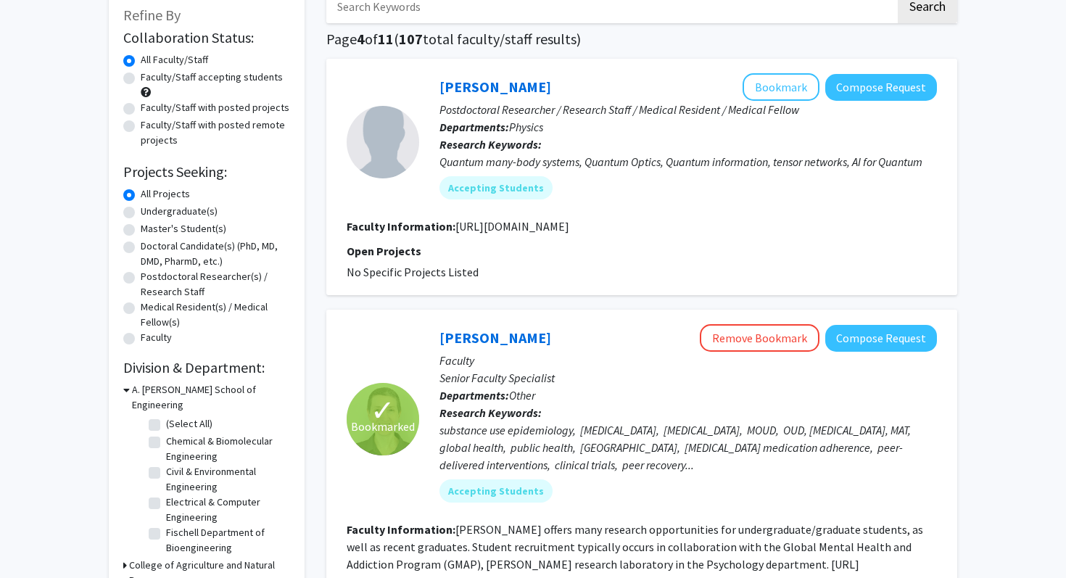
scroll to position [0, 0]
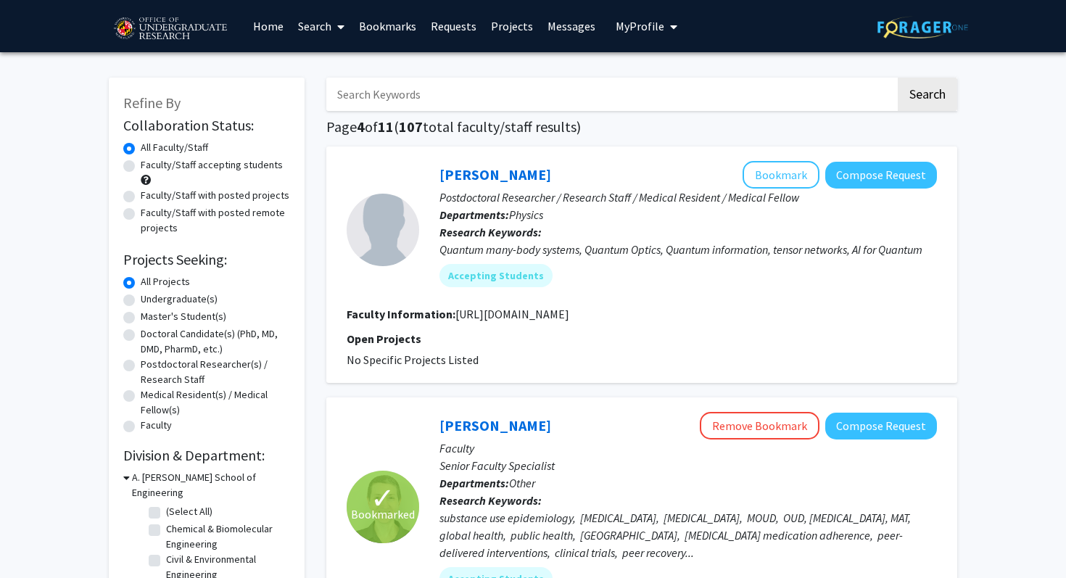
click at [405, 23] on link "Bookmarks" at bounding box center [388, 26] width 72 height 51
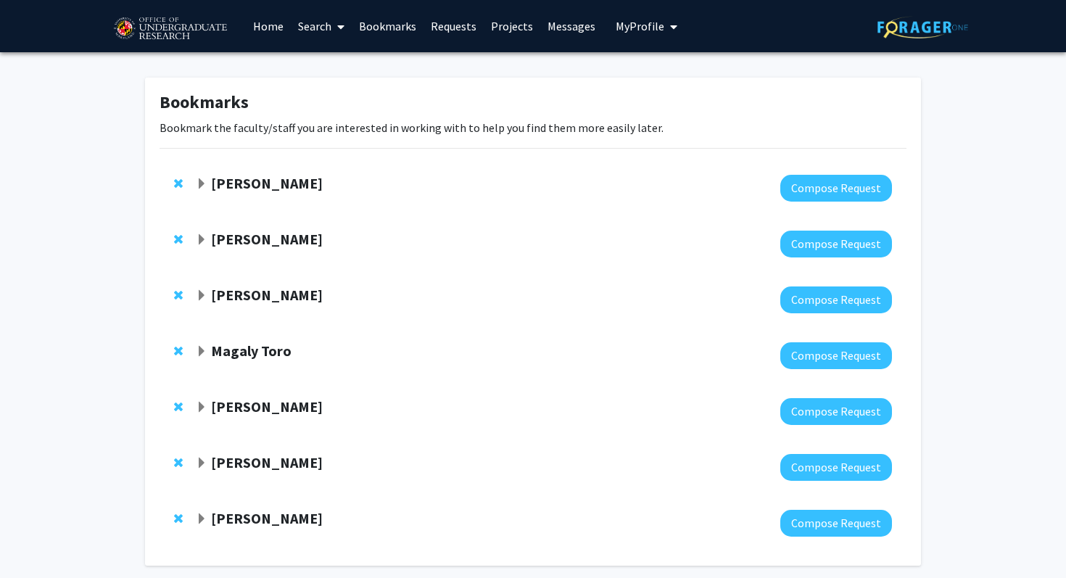
scroll to position [64, 0]
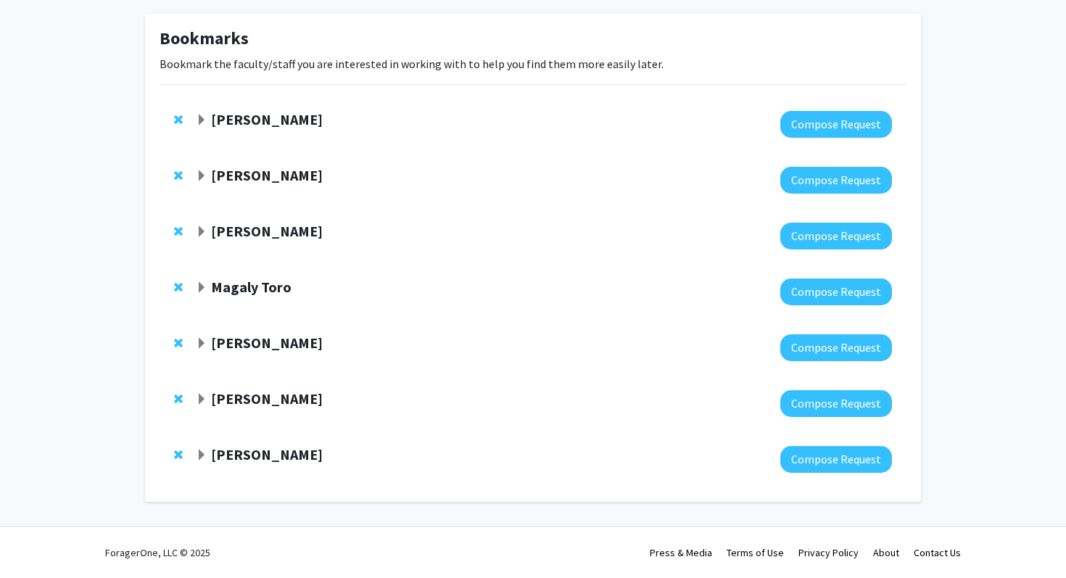
click at [203, 171] on span "Expand Isabel Sierra Bookmark" at bounding box center [202, 176] width 12 height 12
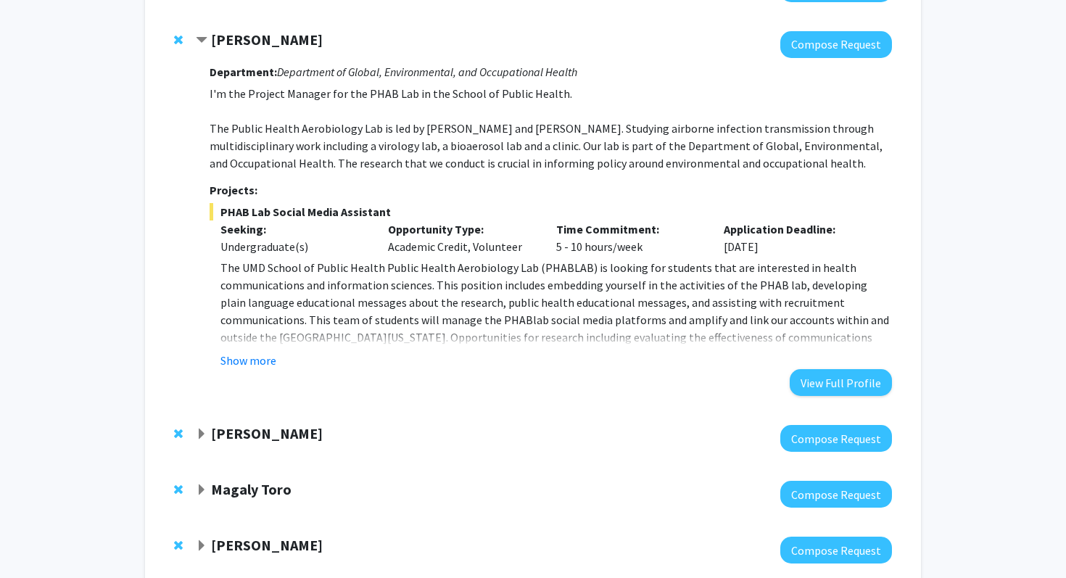
scroll to position [200, 0]
click at [265, 365] on button "Show more" at bounding box center [249, 359] width 56 height 17
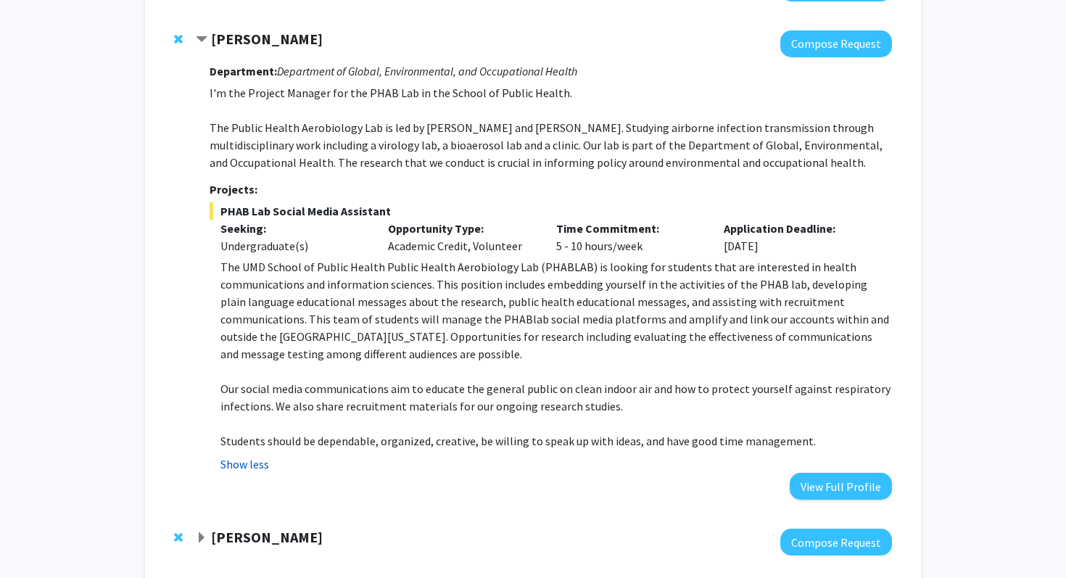
click at [257, 465] on button "Show less" at bounding box center [245, 464] width 49 height 17
